Goal: Information Seeking & Learning: Learn about a topic

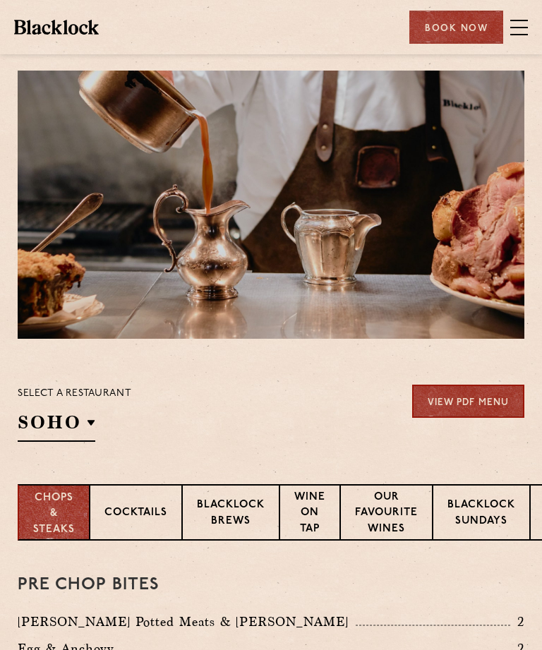
click at [0, 0] on p "[GEOGRAPHIC_DATA]" at bounding box center [0, 0] width 0 height 0
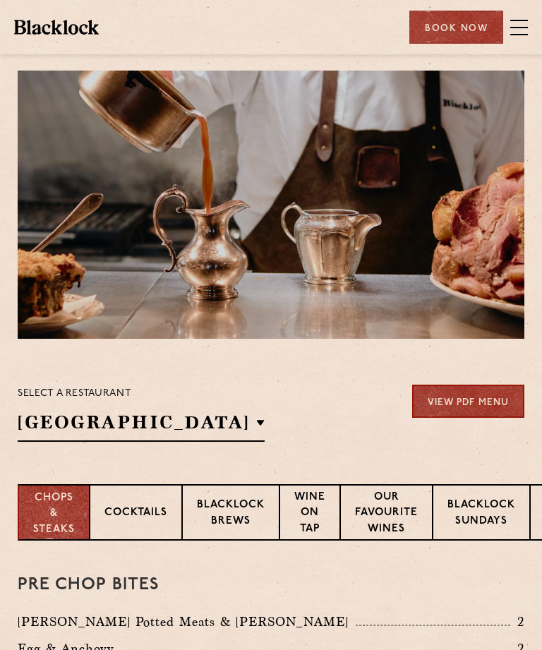
click at [0, 0] on p "[GEOGRAPHIC_DATA]" at bounding box center [0, 0] width 0 height 0
click at [182, 428] on h2 "[GEOGRAPHIC_DATA]" at bounding box center [141, 426] width 247 height 32
click at [129, 423] on h2 "[GEOGRAPHIC_DATA]" at bounding box center [141, 426] width 247 height 32
click at [524, 29] on span at bounding box center [519, 27] width 18 height 21
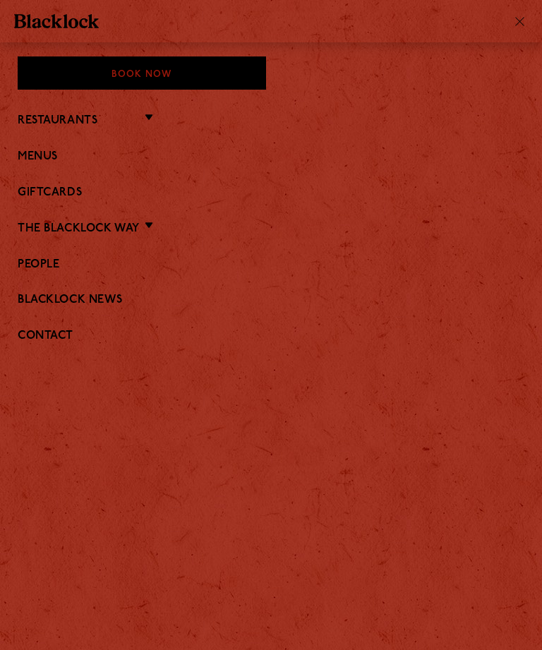
click at [140, 231] on link "The Blacklock Way" at bounding box center [79, 228] width 122 height 13
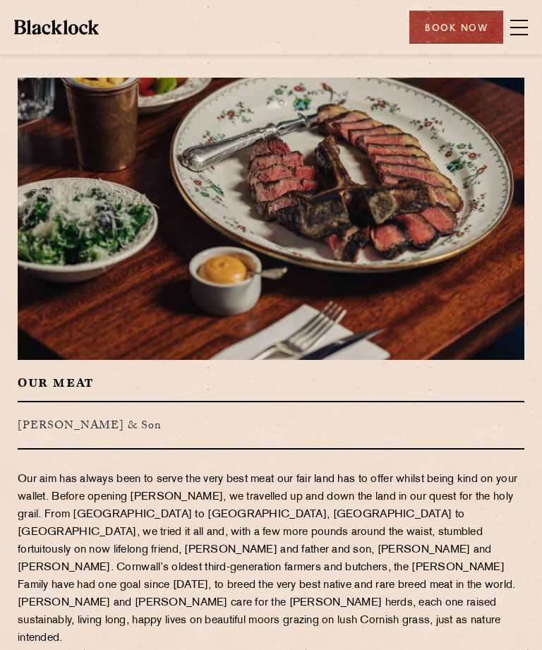
click at [526, 27] on span at bounding box center [519, 27] width 18 height 1
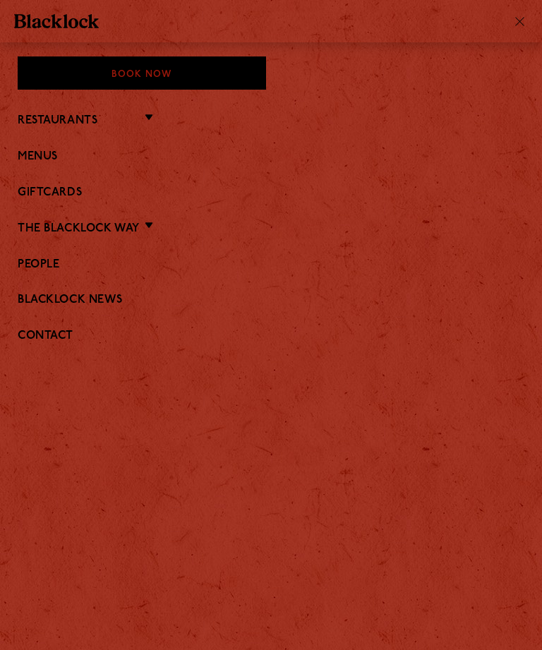
click at [51, 158] on link "Menus" at bounding box center [271, 156] width 507 height 13
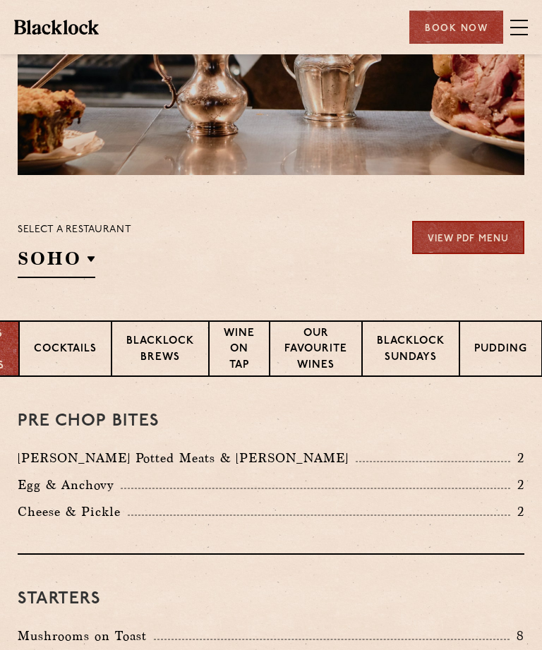
scroll to position [0, 75]
click at [514, 353] on p "Pudding" at bounding box center [500, 350] width 53 height 18
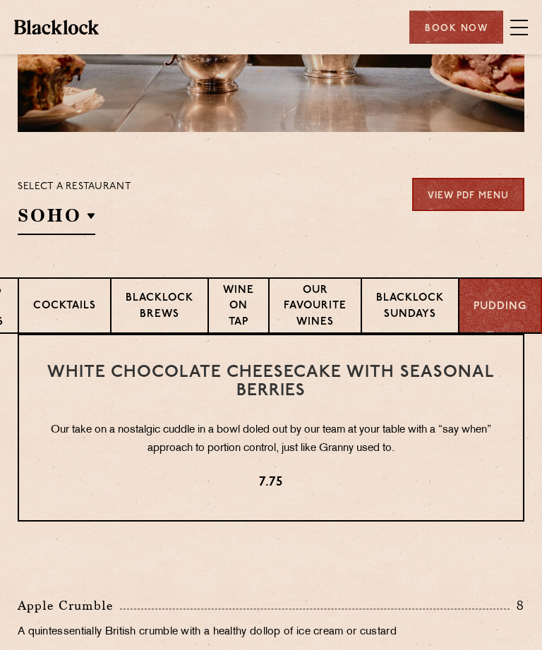
scroll to position [203, 0]
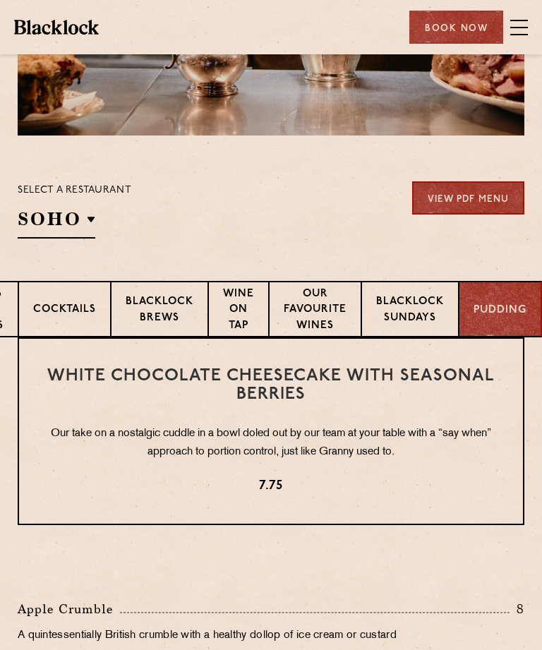
click at [416, 313] on p "Blacklock Sundays" at bounding box center [410, 310] width 68 height 33
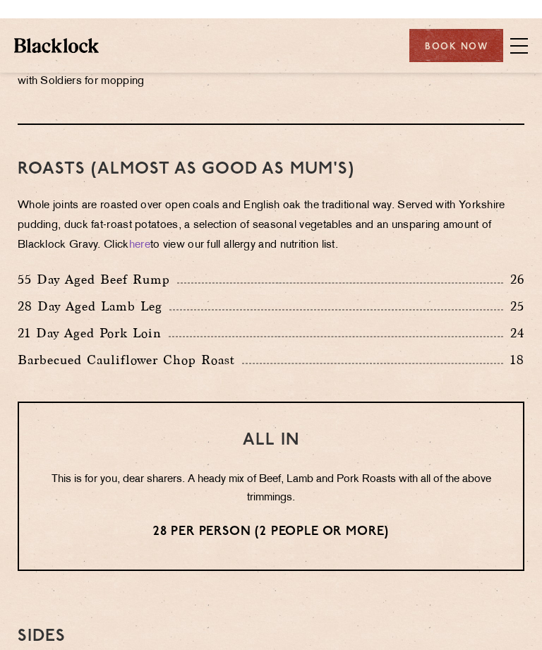
scroll to position [950, 0]
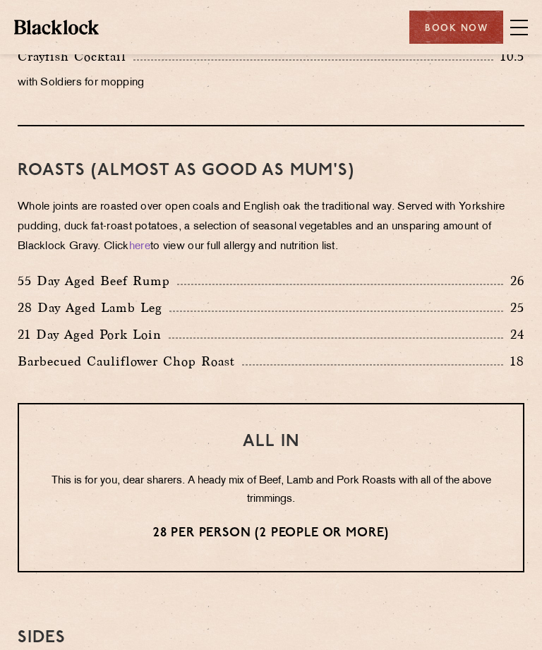
click at [412, 572] on div "ALL IN This is for you, dear sharers. A heady mix of Beef, Lamb and Pork Roasts…" at bounding box center [271, 487] width 507 height 169
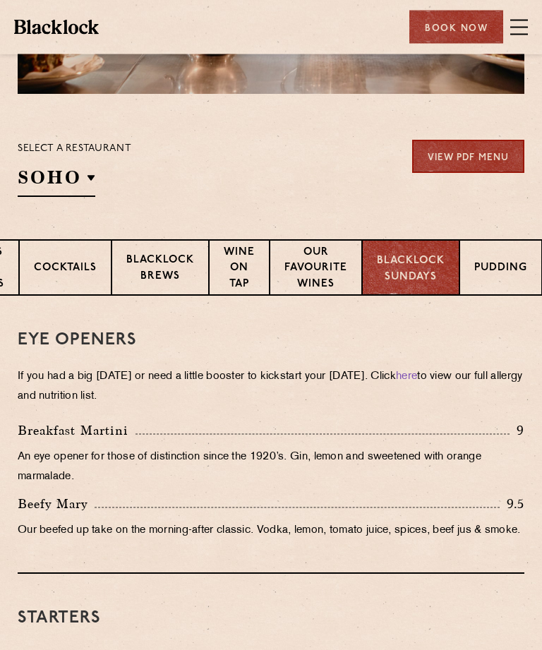
scroll to position [245, 0]
click at [174, 268] on p "Blacklock Brews" at bounding box center [160, 269] width 68 height 33
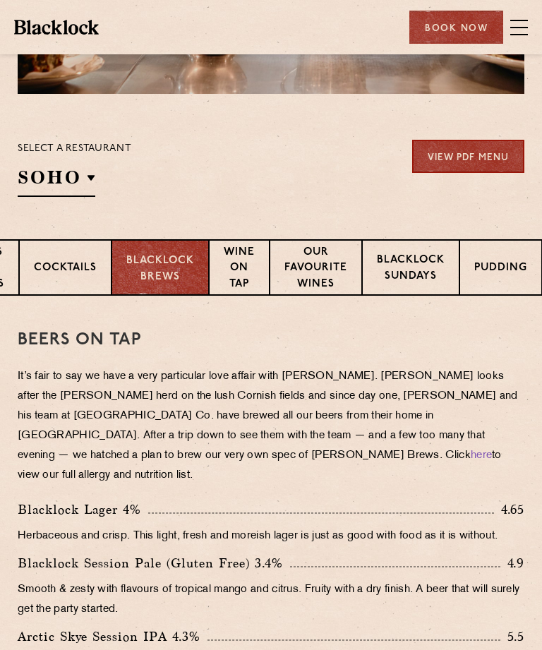
click at [75, 274] on p "Cocktails" at bounding box center [65, 269] width 63 height 18
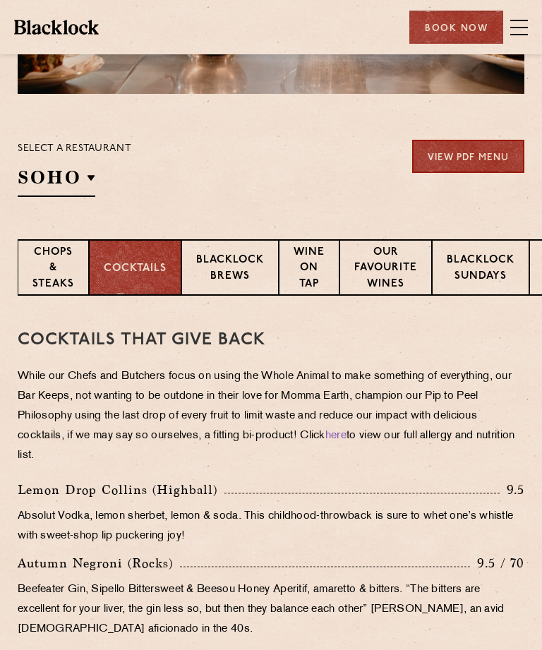
scroll to position [0, 0]
click at [62, 273] on p "Chops & Steaks" at bounding box center [53, 269] width 42 height 49
